Goal: Task Accomplishment & Management: Complete application form

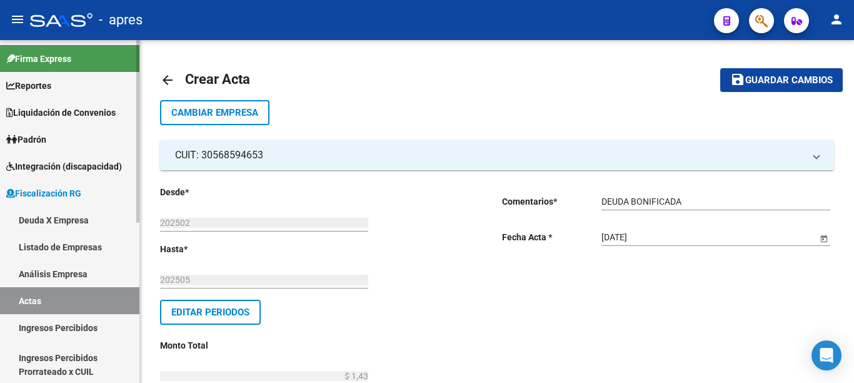
scroll to position [401, 0]
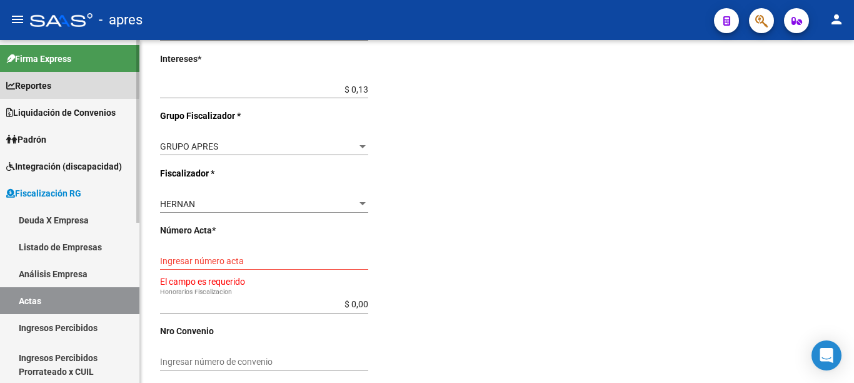
click at [33, 85] on span "Reportes" at bounding box center [28, 86] width 45 height 14
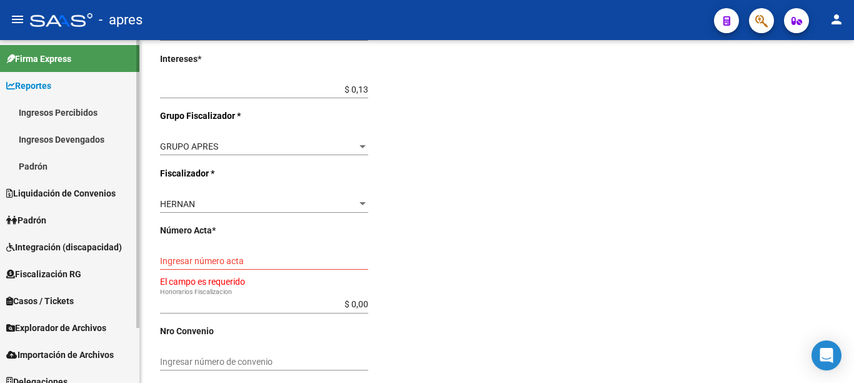
click at [29, 221] on span "Padrón" at bounding box center [26, 220] width 40 height 14
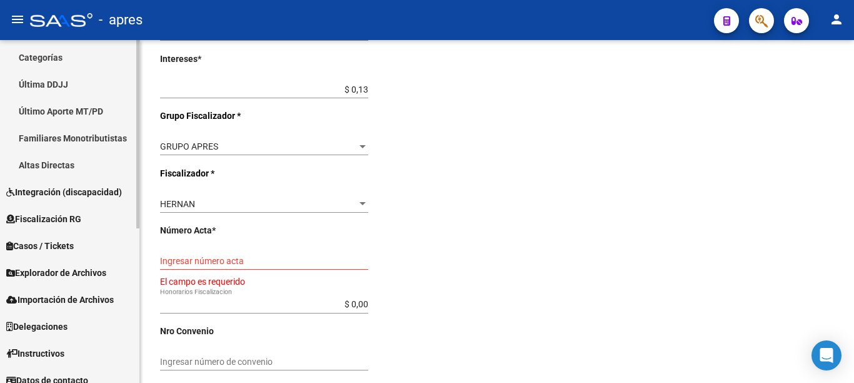
click at [135, 369] on div "Firma Express Reportes Ingresos Percibidos Análisis de todos los conceptos (his…" at bounding box center [71, 81] width 143 height 623
click at [59, 271] on span "Explorador de Archivos" at bounding box center [56, 271] width 100 height 14
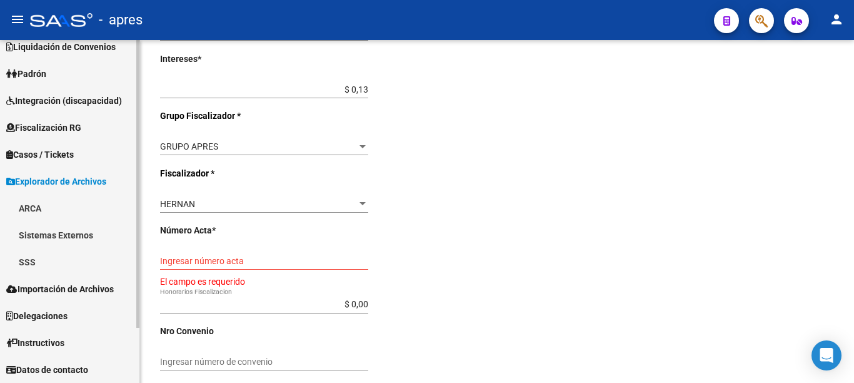
scroll to position [66, 0]
click at [29, 261] on link "SSS" at bounding box center [69, 261] width 139 height 27
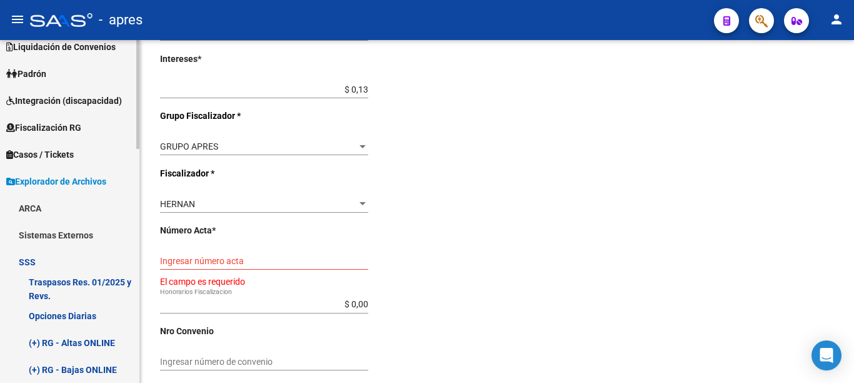
click at [81, 316] on link "Opciones Diarias" at bounding box center [69, 315] width 139 height 27
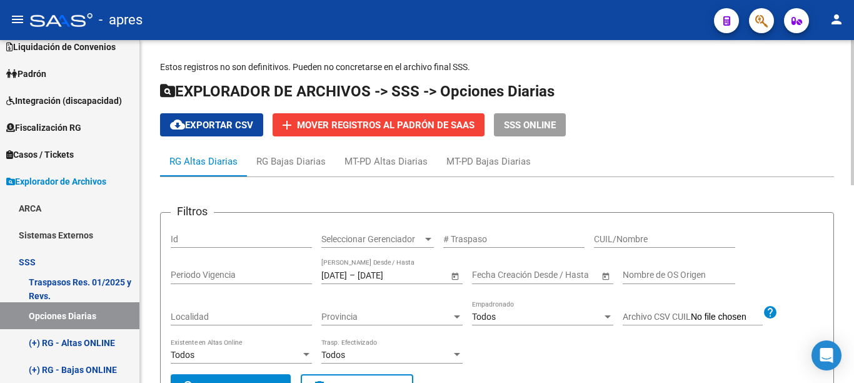
click at [228, 129] on span "cloud_download Exportar CSV" at bounding box center [211, 124] width 83 height 11
click at [19, 179] on span "Explorador de Archivos" at bounding box center [56, 181] width 100 height 14
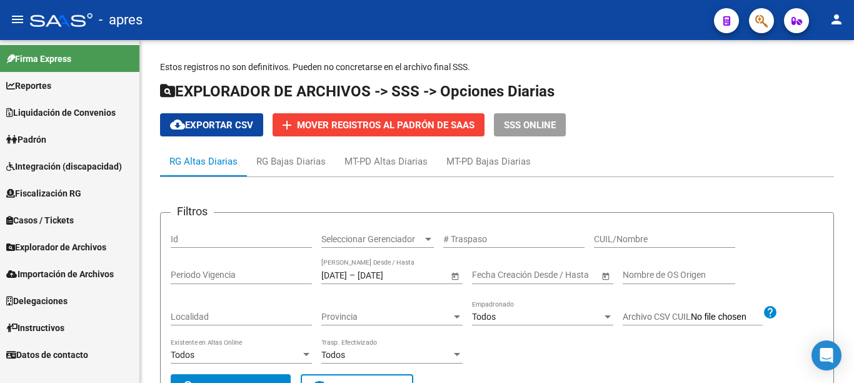
click at [61, 189] on span "Fiscalización RG" at bounding box center [43, 193] width 75 height 14
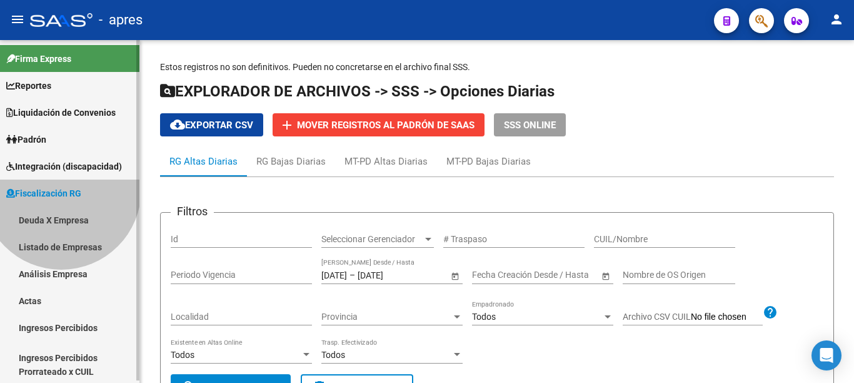
click at [61, 189] on span "Fiscalización RG" at bounding box center [43, 193] width 75 height 14
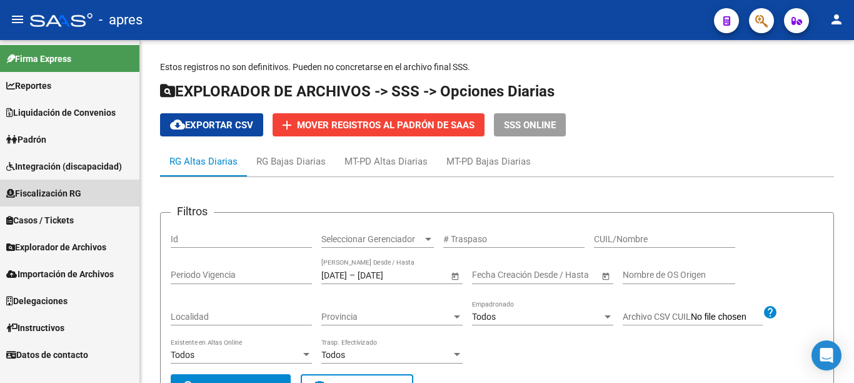
click at [61, 189] on span "Fiscalización RG" at bounding box center [43, 193] width 75 height 14
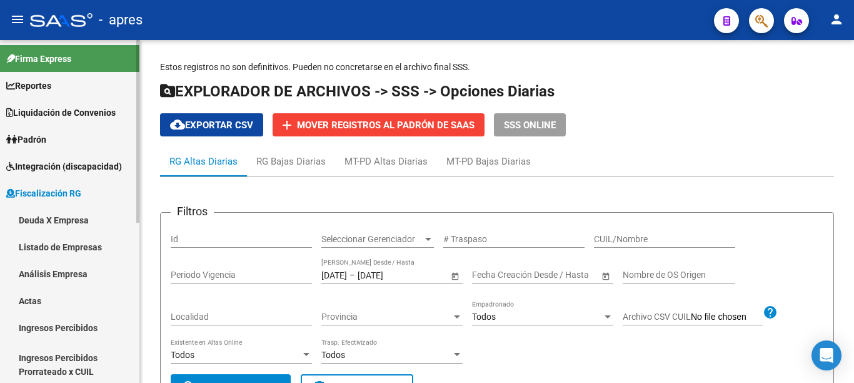
click at [33, 302] on link "Actas" at bounding box center [69, 300] width 139 height 27
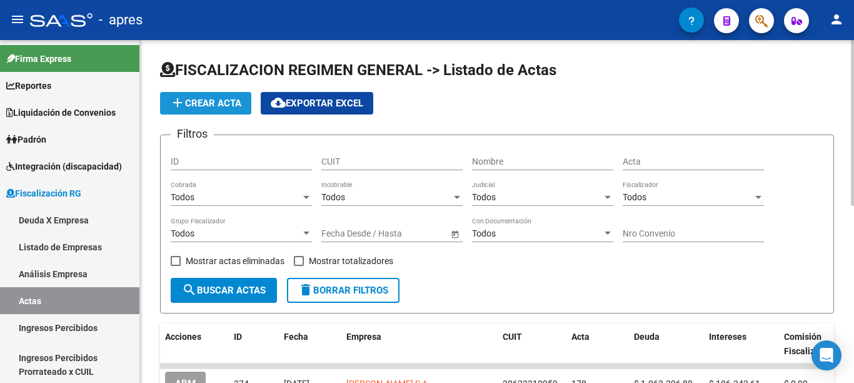
click at [213, 103] on span "add Crear Acta" at bounding box center [205, 103] width 71 height 11
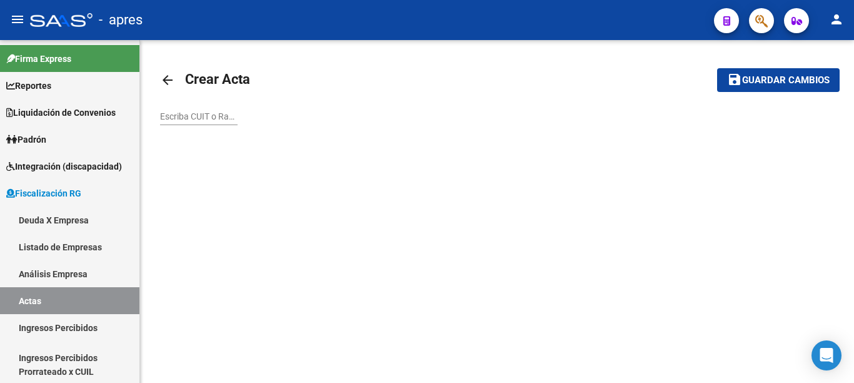
click at [204, 112] on input "Escriba CUIT o Razón Social para buscar" at bounding box center [199, 116] width 78 height 11
paste input "30568594653"
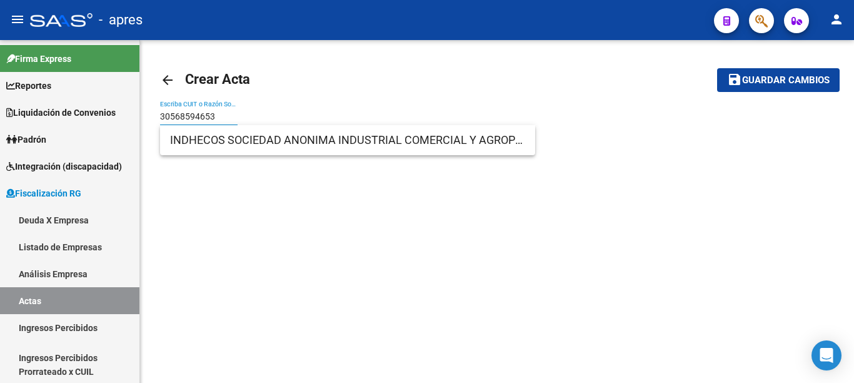
type input "30568594653"
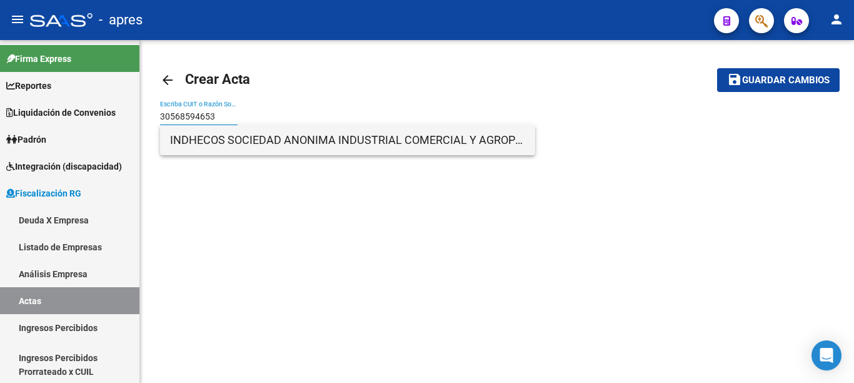
click at [243, 143] on span "INDHECOS SOCIEDAD ANONIMA INDUSTRIAL COMERCIAL Y AGROPECUARIA" at bounding box center [347, 140] width 355 height 30
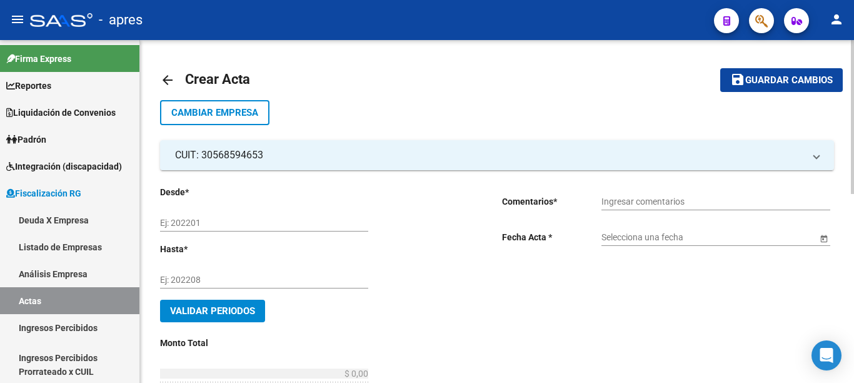
click at [224, 222] on input "Ej: 202201" at bounding box center [264, 223] width 208 height 11
type input "202502"
type input "202505"
click at [643, 194] on div "Ingresar comentarios" at bounding box center [715, 197] width 229 height 25
type input "DEUDA BONIFICADA"
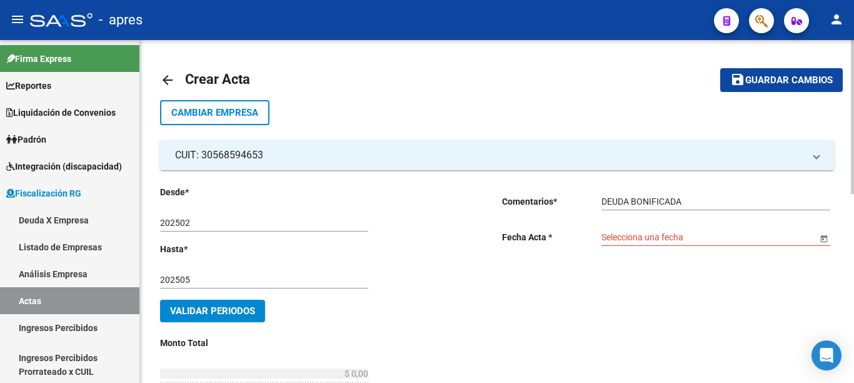
click at [826, 237] on span "Open calendar" at bounding box center [824, 238] width 30 height 30
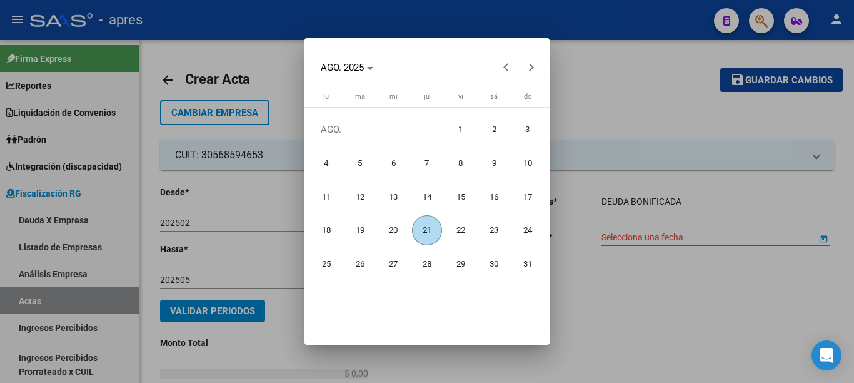
click at [438, 231] on span "21" at bounding box center [427, 230] width 30 height 30
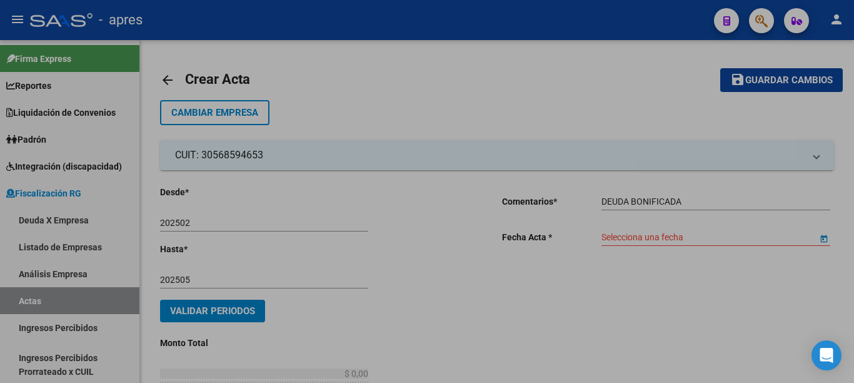
type input "[DATE]"
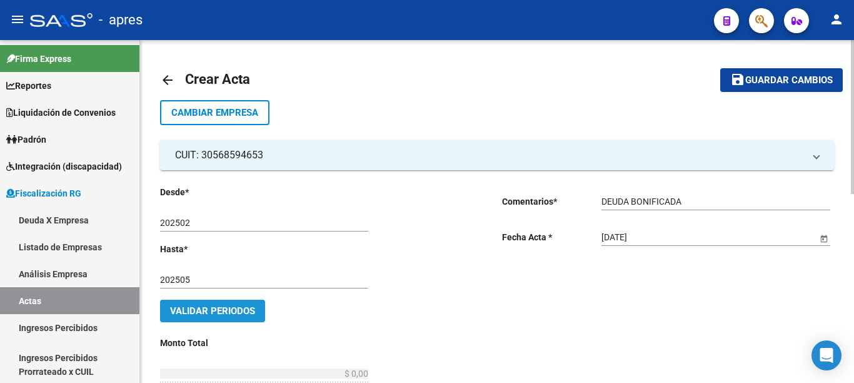
click at [236, 319] on button "Validar Periodos" at bounding box center [212, 310] width 105 height 23
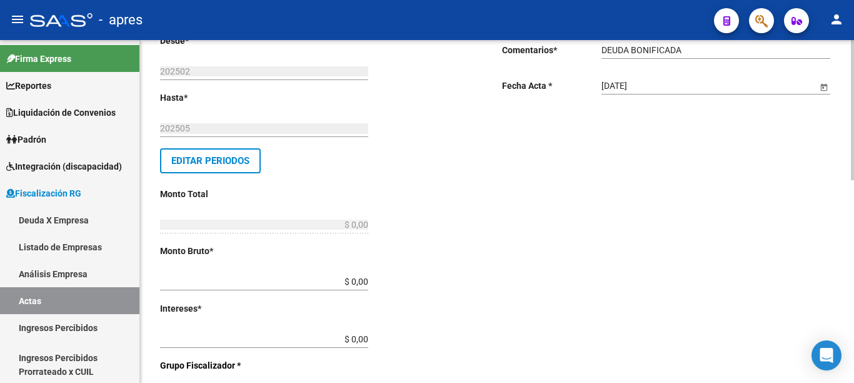
scroll to position [158, 0]
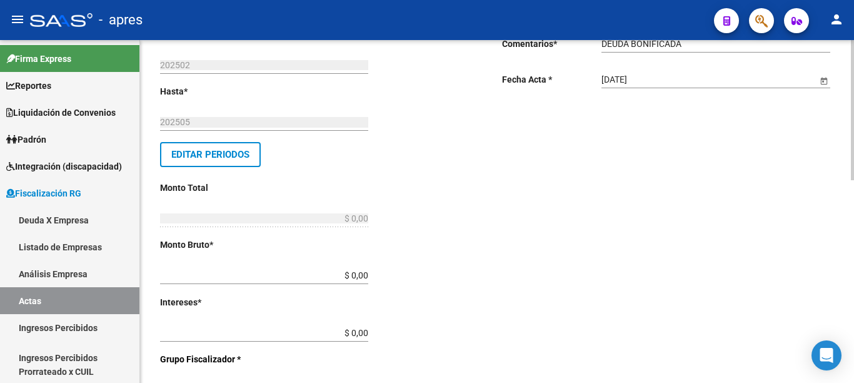
click at [853, 180] on div at bounding box center [852, 110] width 3 height 140
drag, startPoint x: 338, startPoint y: 277, endPoint x: 490, endPoint y: 278, distance: 152.5
click at [490, 278] on div "Desde * 202502 Ej: 202201 Hasta * 202505 Ej: 202208 Editar Periodos Monto Total…" at bounding box center [326, 360] width 332 height 664
type input "$ 1,30"
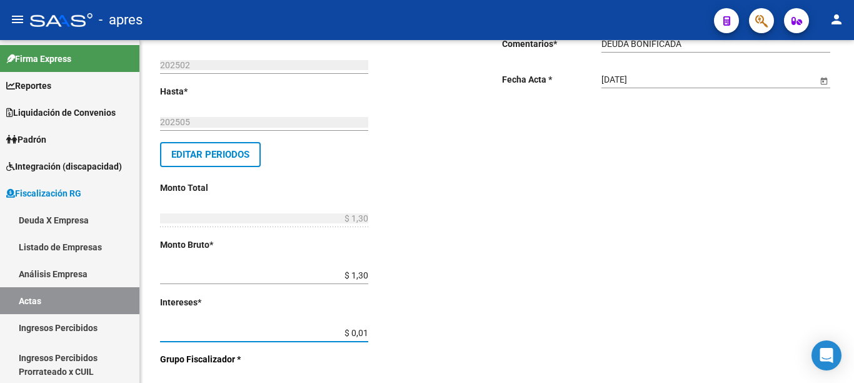
type input "$ 0,13"
type input "$ 1,43"
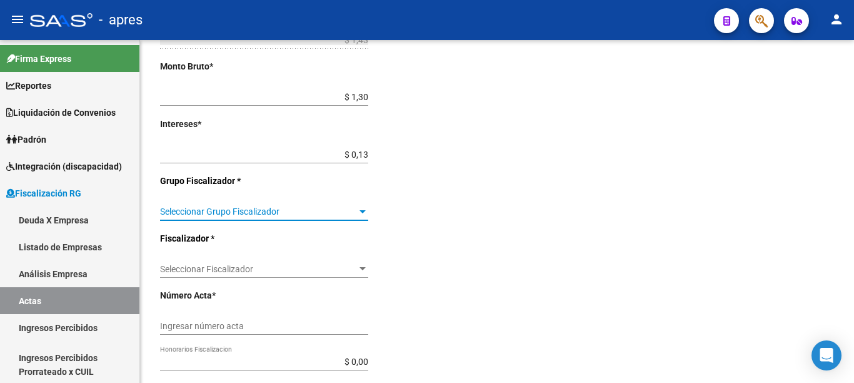
click at [235, 269] on div "Seleccionar Fiscalizador Seleccionar Fiscalizador" at bounding box center [264, 265] width 208 height 25
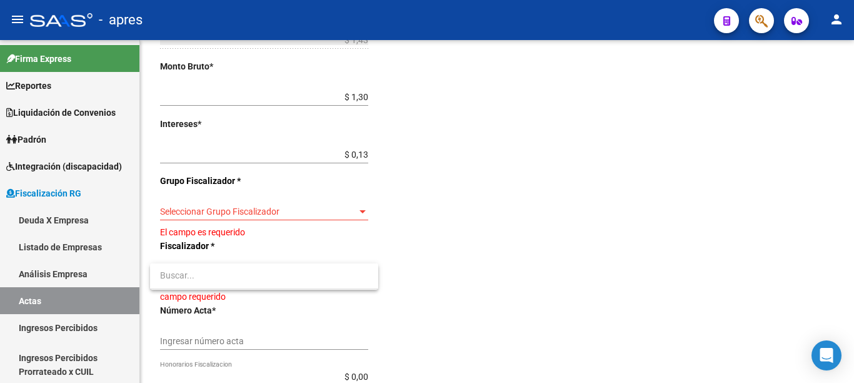
click at [239, 210] on div at bounding box center [427, 191] width 854 height 383
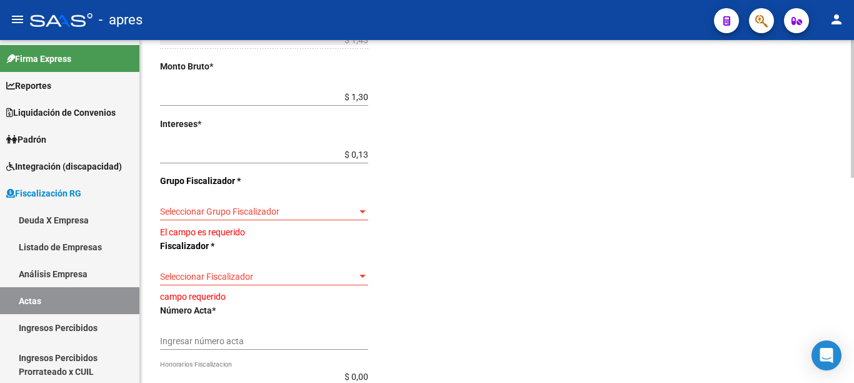
click at [224, 211] on span "Seleccionar Grupo Fiscalizador" at bounding box center [258, 211] width 197 height 11
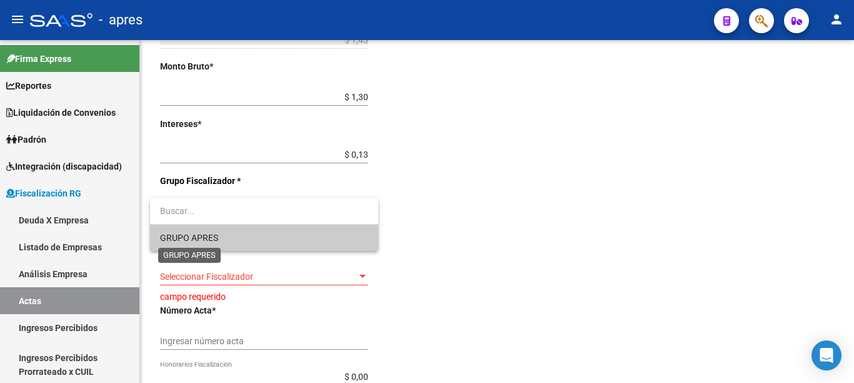
click at [194, 234] on span "GRUPO APRES" at bounding box center [189, 238] width 58 height 10
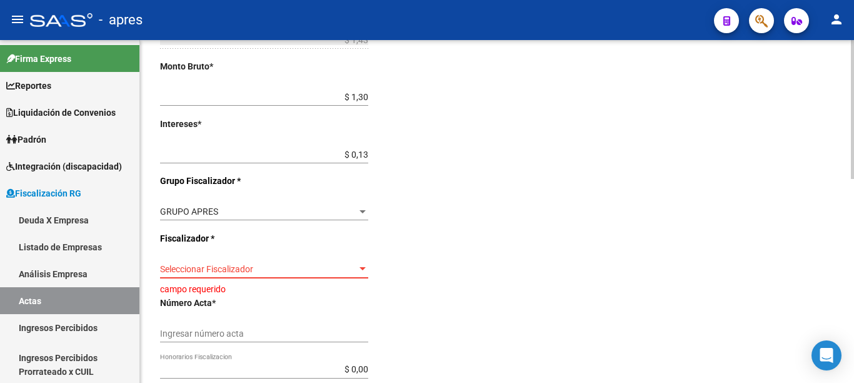
click at [204, 269] on span "Seleccionar Fiscalizador" at bounding box center [258, 269] width 197 height 11
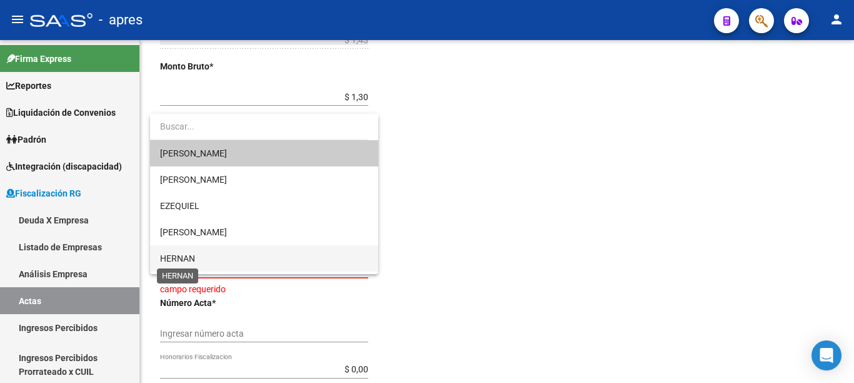
click at [188, 255] on span "HERNAN" at bounding box center [177, 258] width 35 height 10
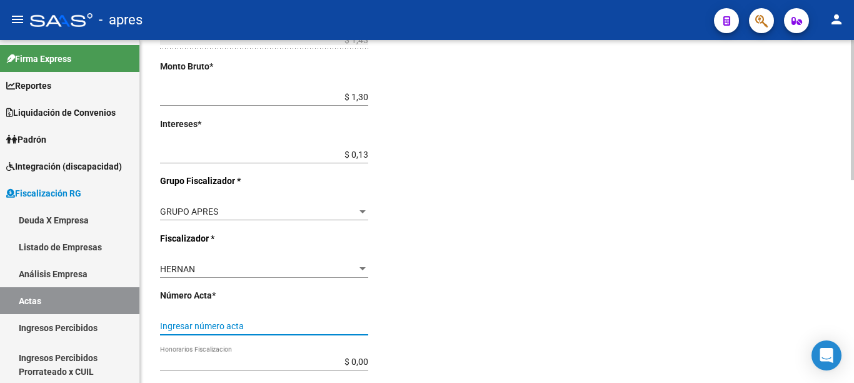
drag, startPoint x: 208, startPoint y: 323, endPoint x: 219, endPoint y: 326, distance: 12.1
click at [208, 324] on input "Ingresar número acta" at bounding box center [264, 326] width 208 height 11
type input "571"
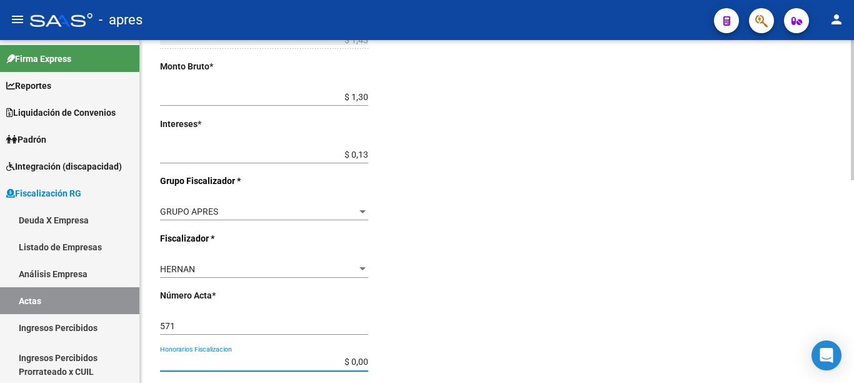
scroll to position [497, 0]
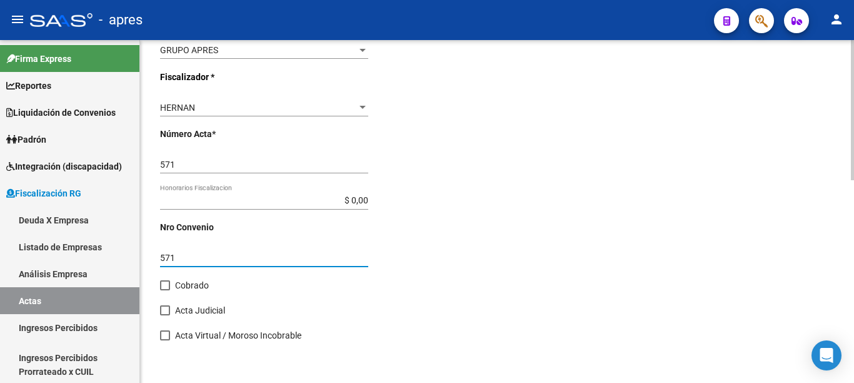
type input "571"
click at [166, 283] on span at bounding box center [165, 285] width 10 height 10
click at [165, 290] on input "Cobrado" at bounding box center [164, 290] width 1 height 1
checkbox input "true"
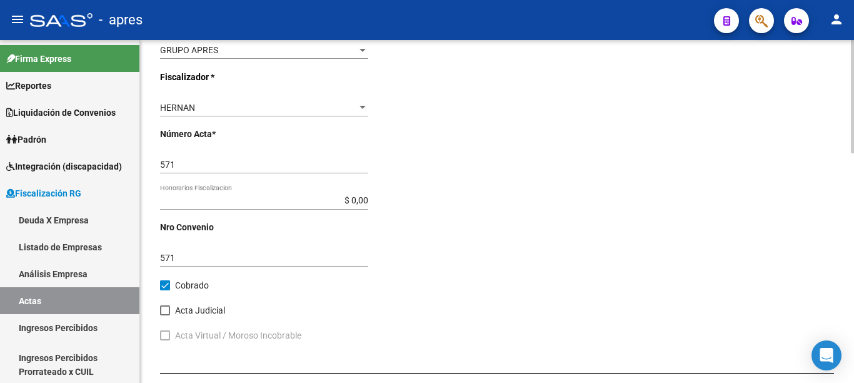
scroll to position [663, 0]
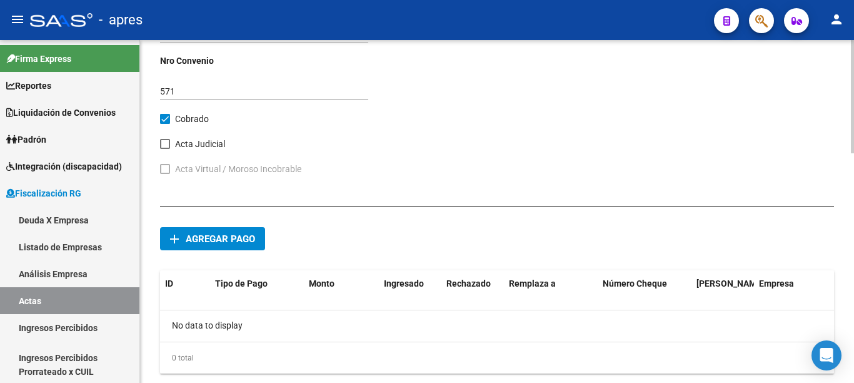
click at [853, 153] on div at bounding box center [852, 96] width 3 height 113
click at [174, 233] on mat-icon "add" at bounding box center [174, 238] width 15 height 15
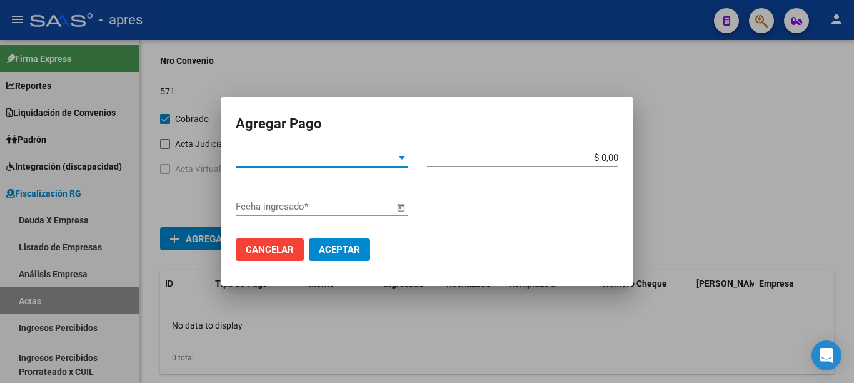
click at [399, 156] on div at bounding box center [402, 157] width 6 height 3
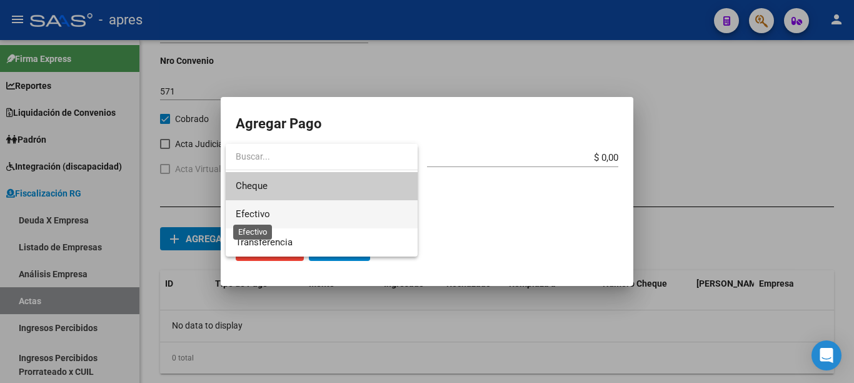
click at [266, 213] on span "Efectivo" at bounding box center [253, 213] width 34 height 11
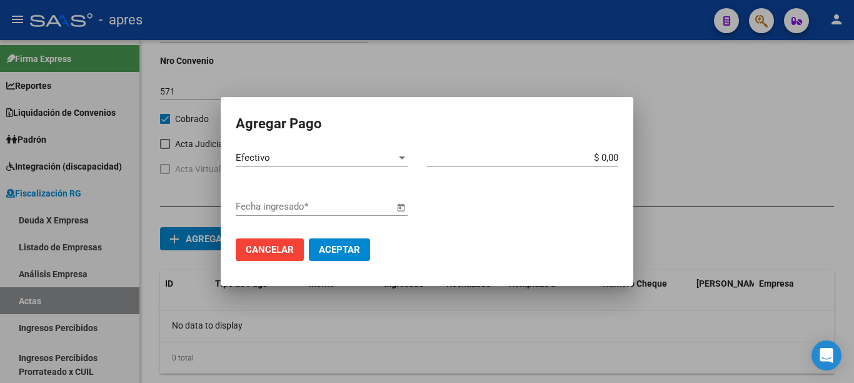
drag, startPoint x: 582, startPoint y: 150, endPoint x: 708, endPoint y: 169, distance: 127.0
click at [708, 169] on div "Agregar Pago Efectivo Tipo de Pago * $ 0,00 Monto bruto * Fecha ingresado * Can…" at bounding box center [427, 191] width 854 height 383
drag, startPoint x: 587, startPoint y: 161, endPoint x: 659, endPoint y: 158, distance: 72.6
click at [659, 158] on div "Agregar Pago Efectivo Tipo de Pago * $ 0,00 Monto bruto * Fecha ingresado * Can…" at bounding box center [427, 191] width 854 height 383
type input "$ 1,43"
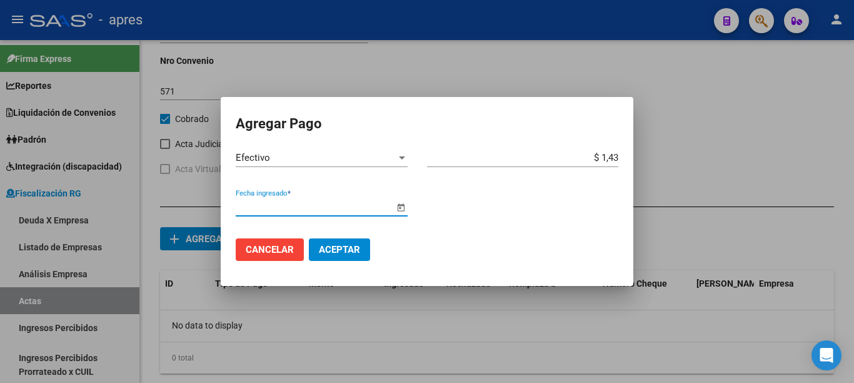
click at [400, 209] on span "Open calendar" at bounding box center [401, 207] width 30 height 30
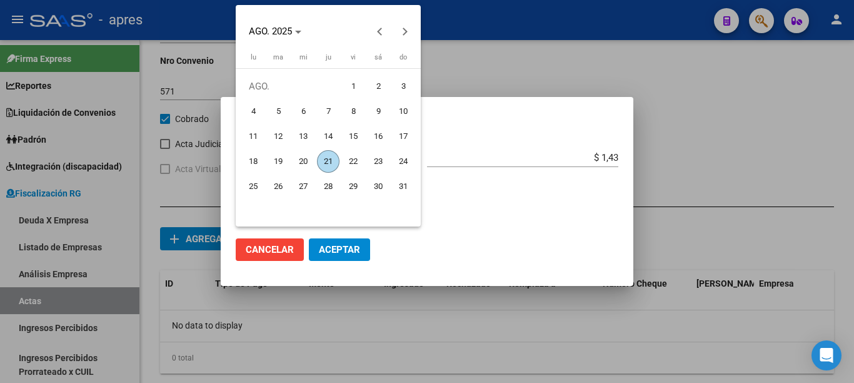
click at [328, 162] on span "21" at bounding box center [328, 161] width 23 height 23
type input "[DATE]"
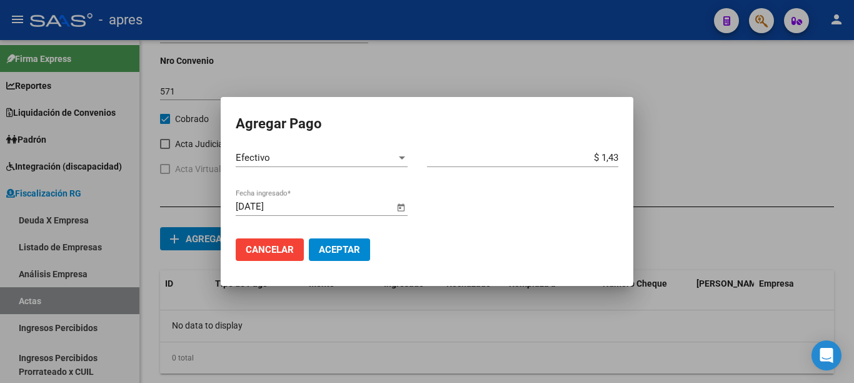
click at [341, 249] on span "Aceptar" at bounding box center [339, 249] width 41 height 11
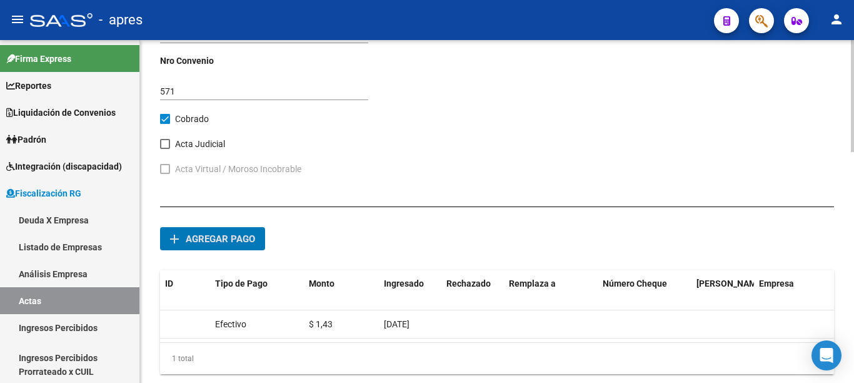
scroll to position [705, 0]
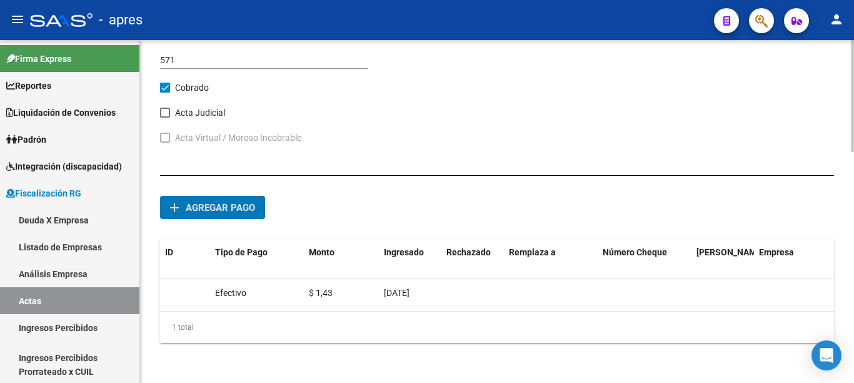
click at [853, 152] on div at bounding box center [852, 96] width 3 height 112
drag, startPoint x: 850, startPoint y: 310, endPoint x: 841, endPoint y: 164, distance: 146.0
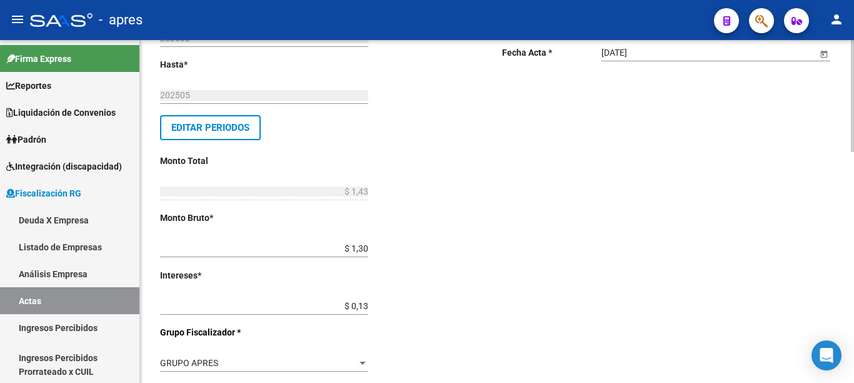
scroll to position [0, 0]
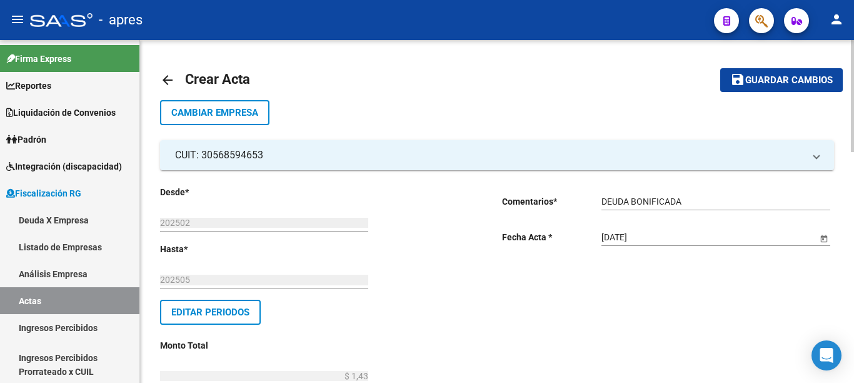
click at [852, 33] on div "menu - apres person Firma Express Reportes Ingresos Percibidos Análisis de todo…" at bounding box center [427, 191] width 854 height 383
click at [802, 91] on button "save Guardar cambios" at bounding box center [781, 79] width 123 height 23
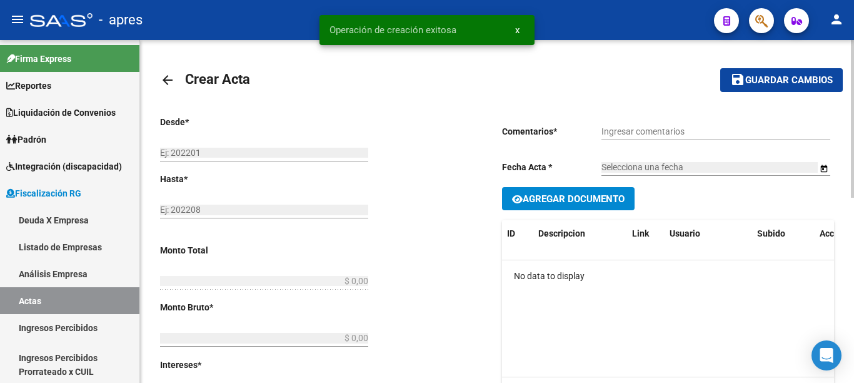
type input "202502"
type input "202505"
type input "$ 1,43"
type input "$ 1,30"
type input "$ 0,13"
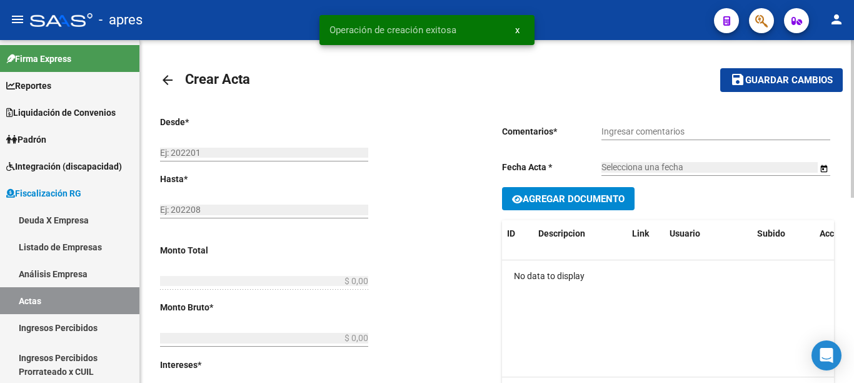
type input "571"
checkbox input "true"
type input "DEUDA BONIFICADA"
type input "[DATE]"
